Goal: Check status: Check status

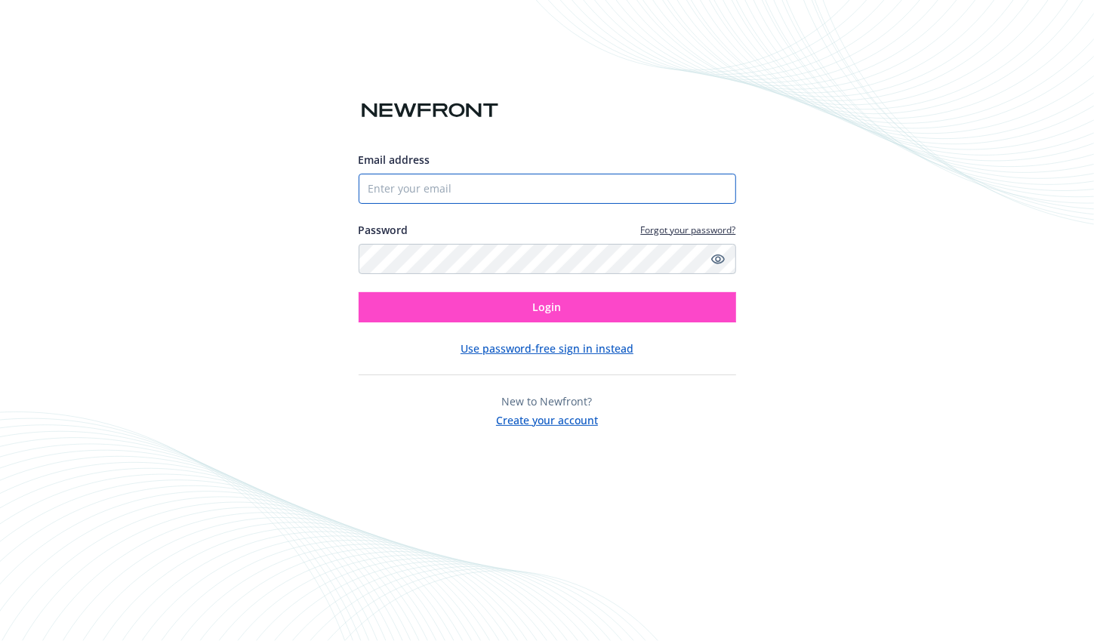
type input "[PERSON_NAME][EMAIL_ADDRESS][DOMAIN_NAME]"
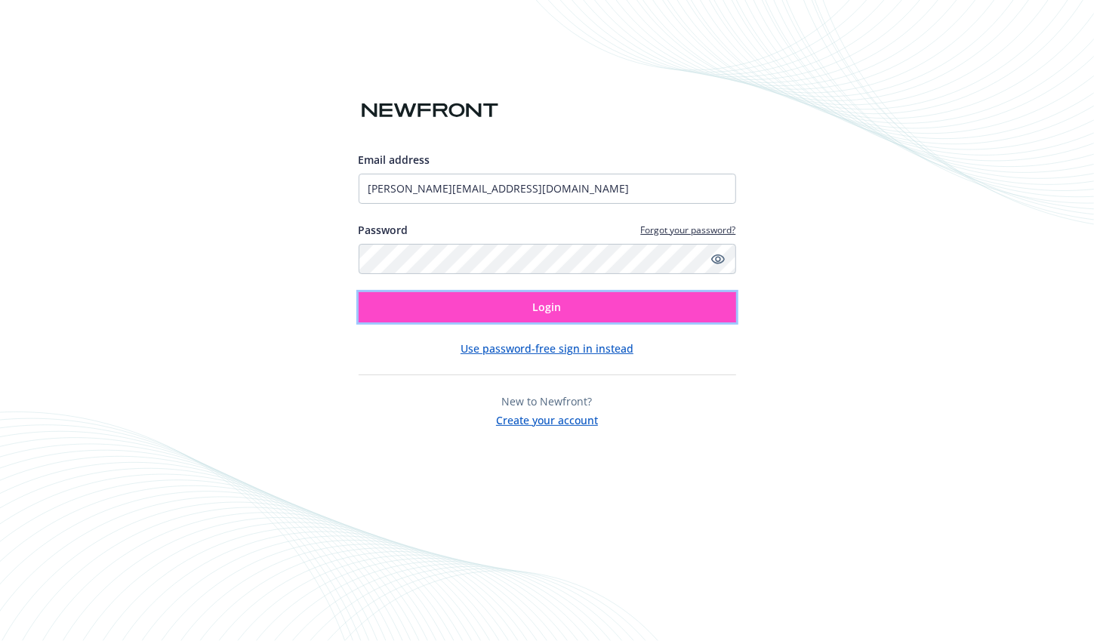
click at [552, 310] on span "Login" at bounding box center [547, 307] width 29 height 14
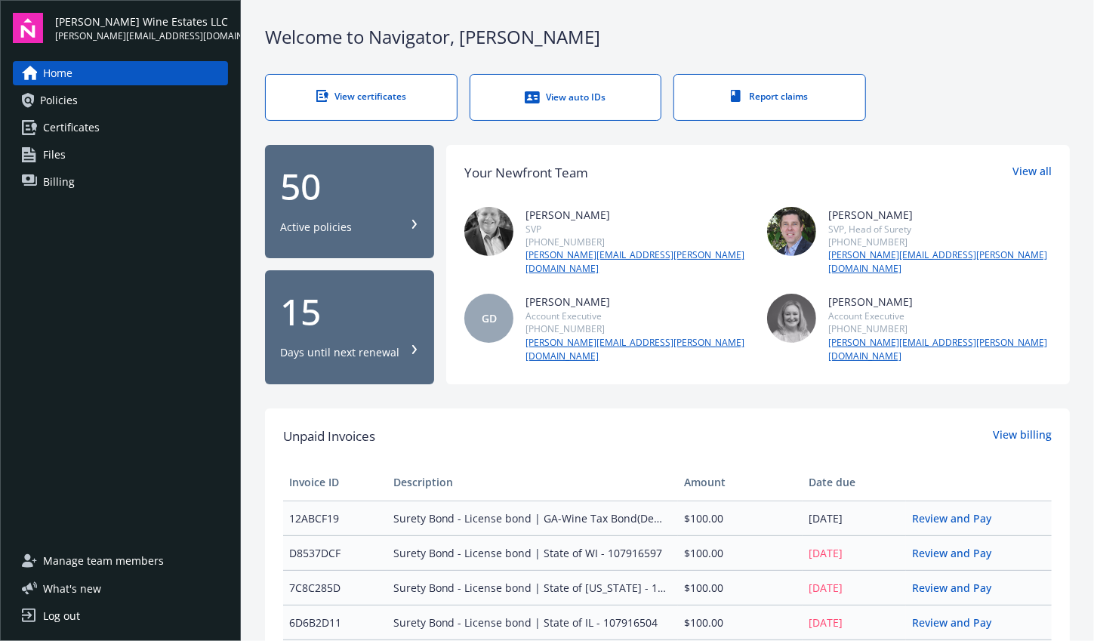
click at [360, 196] on div "50" at bounding box center [349, 186] width 139 height 36
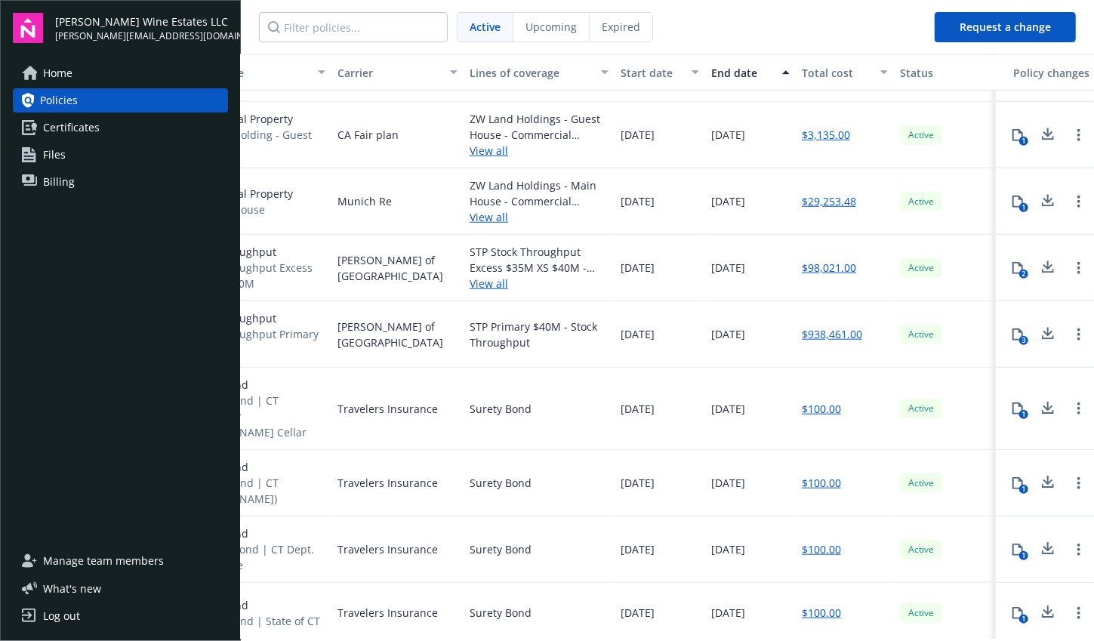
scroll to position [653, 291]
